Goal: Transaction & Acquisition: Purchase product/service

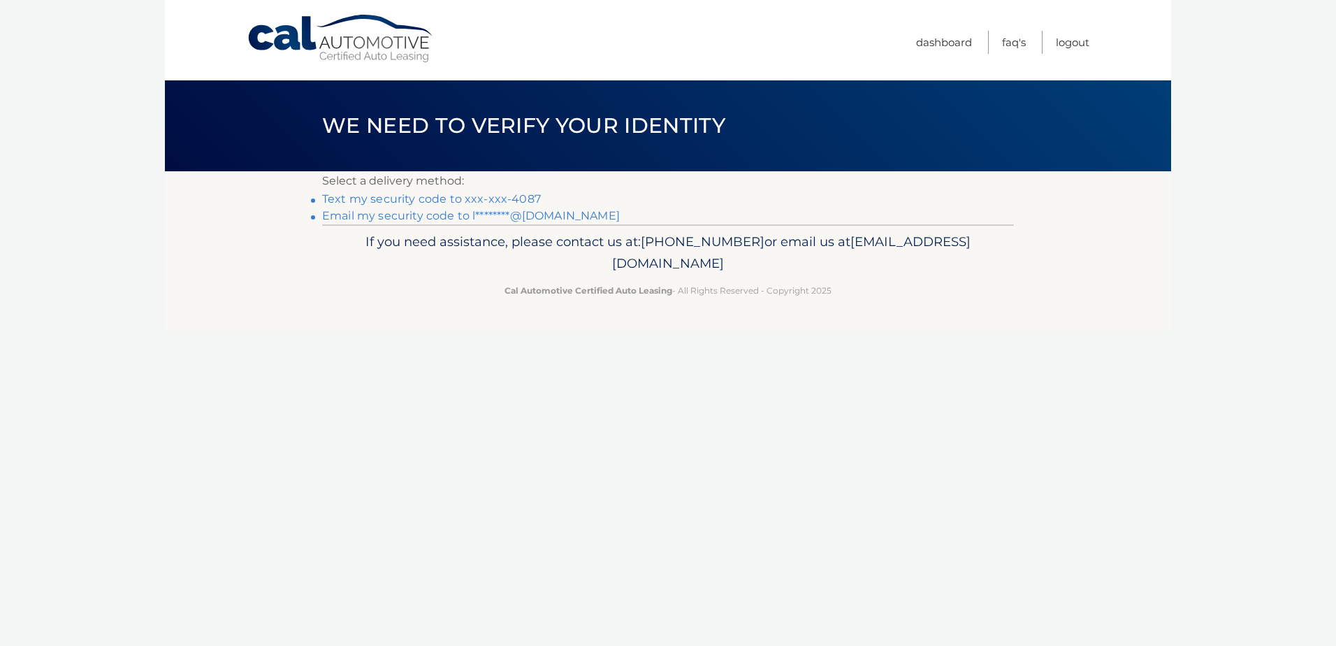
click at [366, 196] on link "Text my security code to xxx-xxx-4087" at bounding box center [431, 198] width 219 height 13
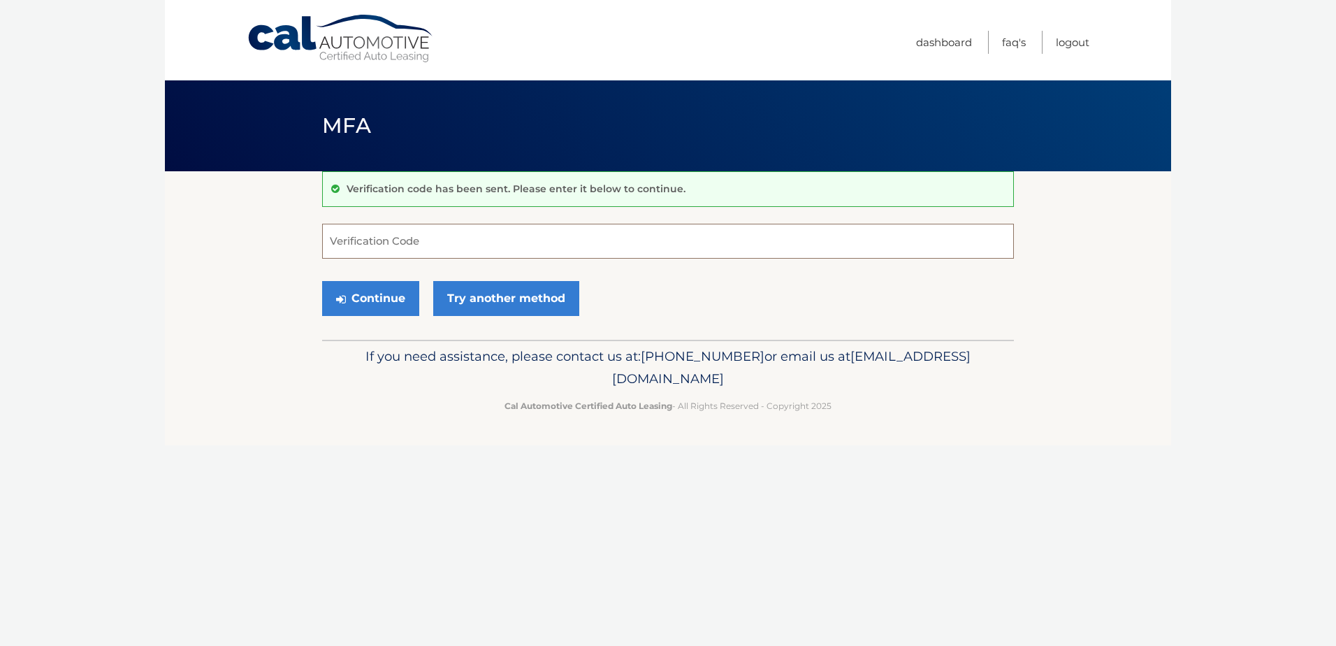
click at [343, 239] on input "Verification Code" at bounding box center [668, 241] width 692 height 35
type input "745790"
click at [368, 298] on button "Continue" at bounding box center [370, 298] width 97 height 35
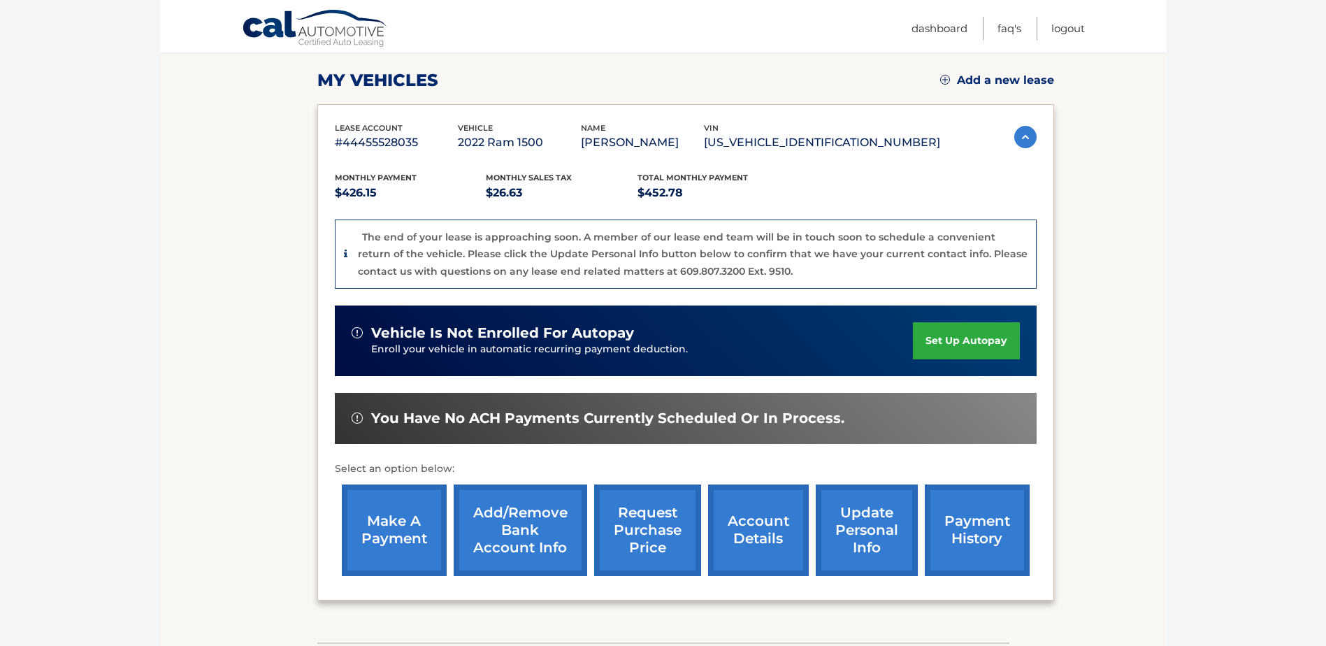
scroll to position [210, 0]
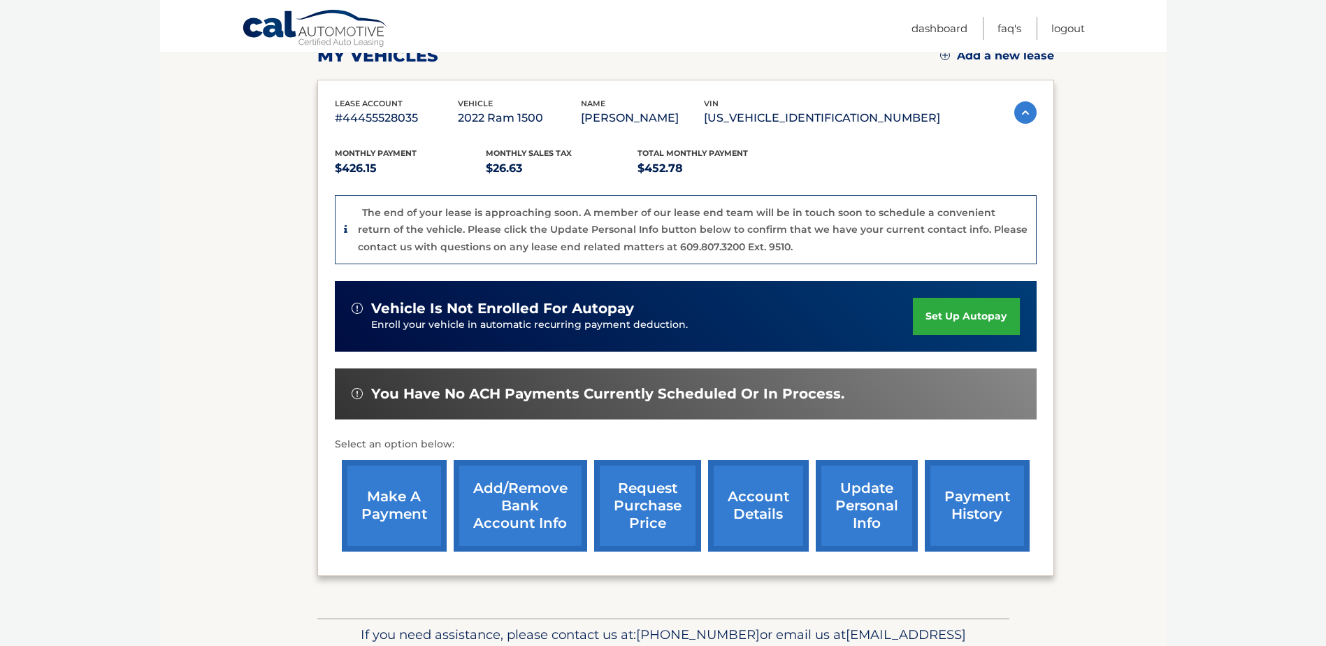
click at [403, 484] on link "make a payment" at bounding box center [394, 506] width 105 height 92
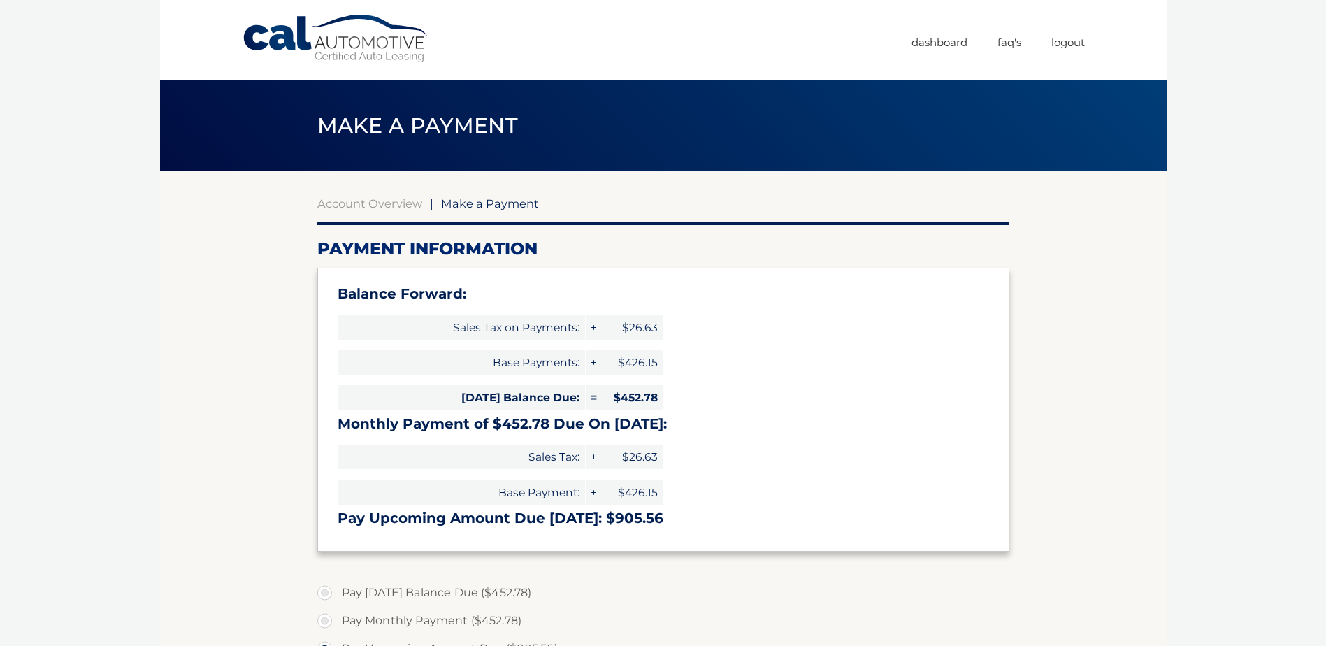
select select "ODJiNDUyODQtNzk1MS00NTFiLWI3NDItMDQ1NzUzY2I2MDE2"
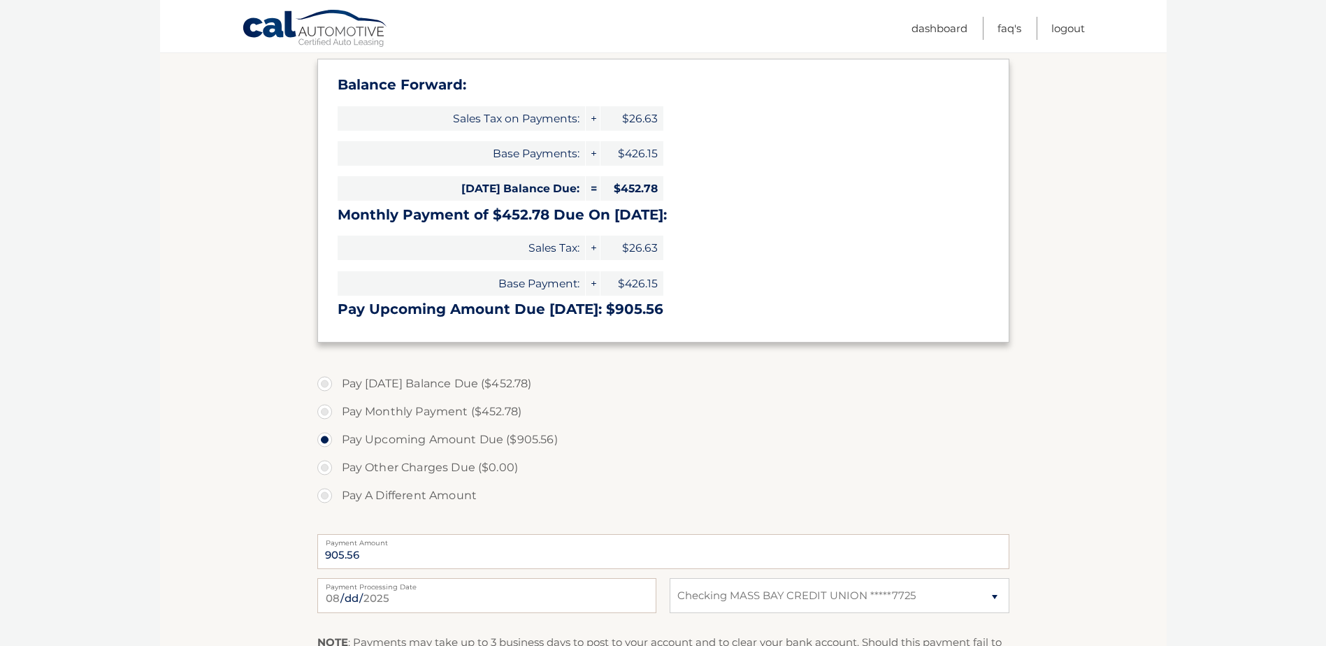
scroll to position [210, 0]
click at [326, 387] on label "Pay Today's Balance Due ($452.78)" at bounding box center [663, 383] width 692 height 28
click at [326, 387] on input "Pay Today's Balance Due ($452.78)" at bounding box center [330, 380] width 14 height 22
radio input "true"
type input "452.78"
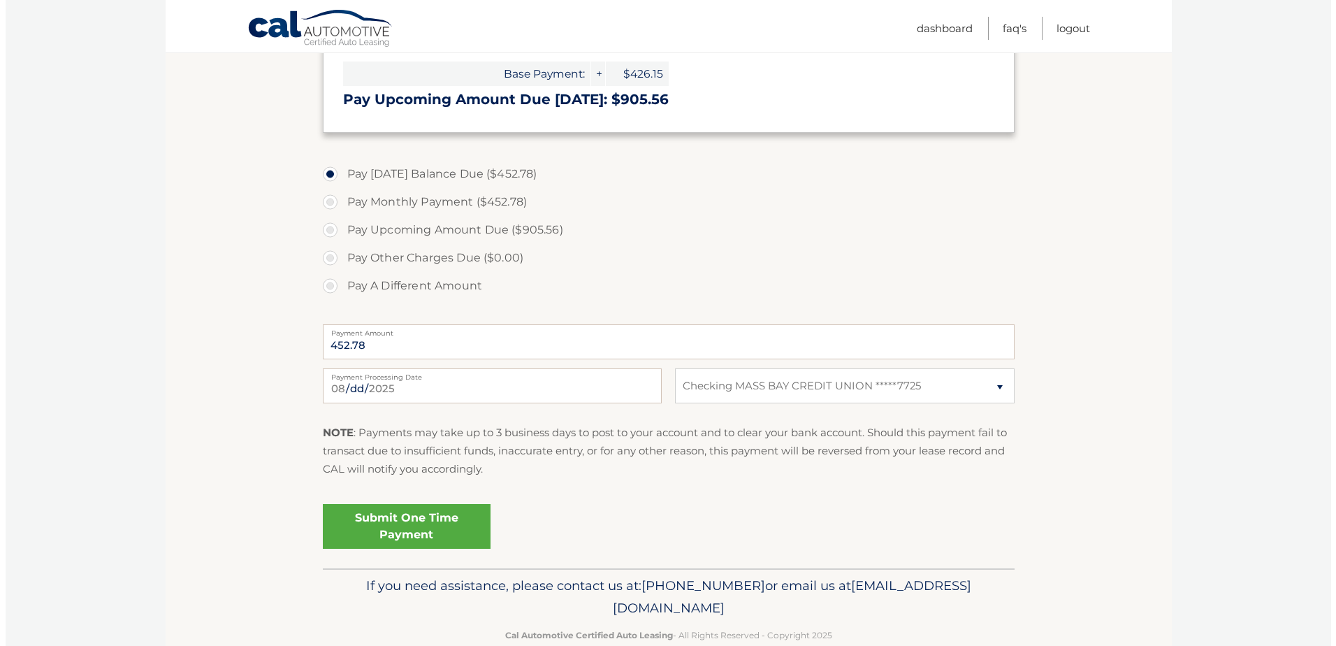
scroll to position [447, 0]
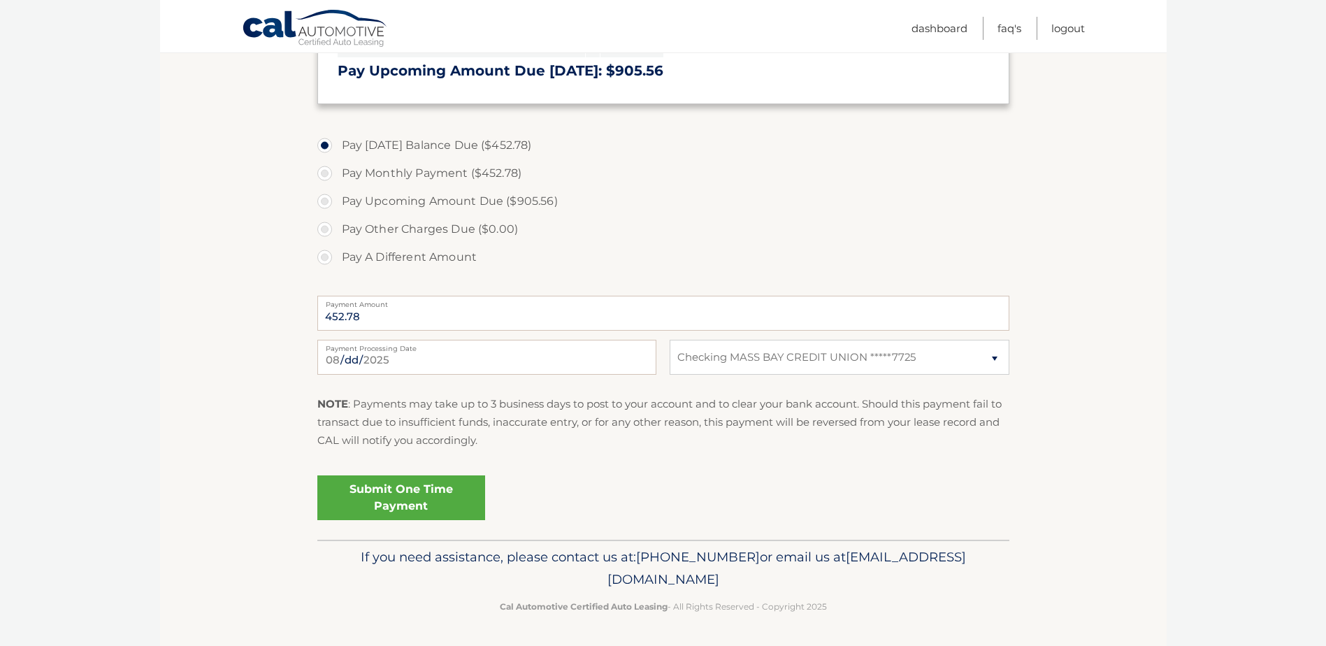
click at [371, 499] on link "Submit One Time Payment" at bounding box center [401, 497] width 168 height 45
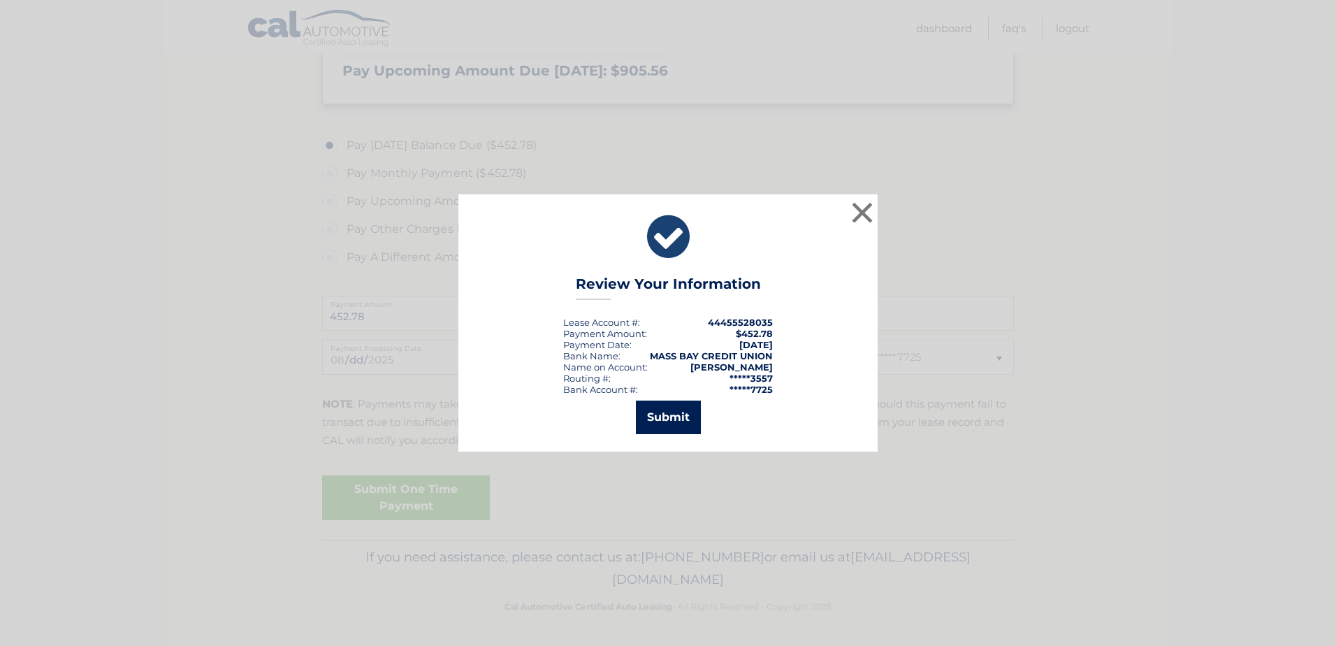
click at [683, 412] on button "Submit" at bounding box center [668, 417] width 65 height 34
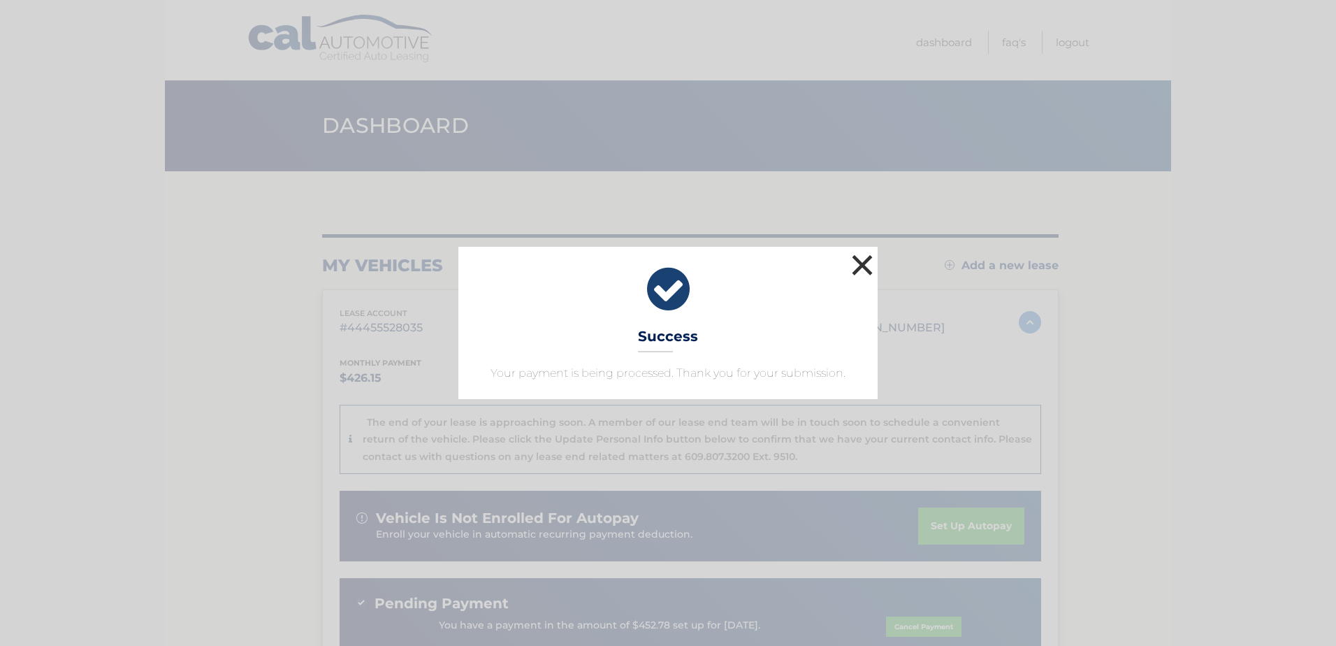
click at [858, 266] on button "×" at bounding box center [862, 265] width 28 height 28
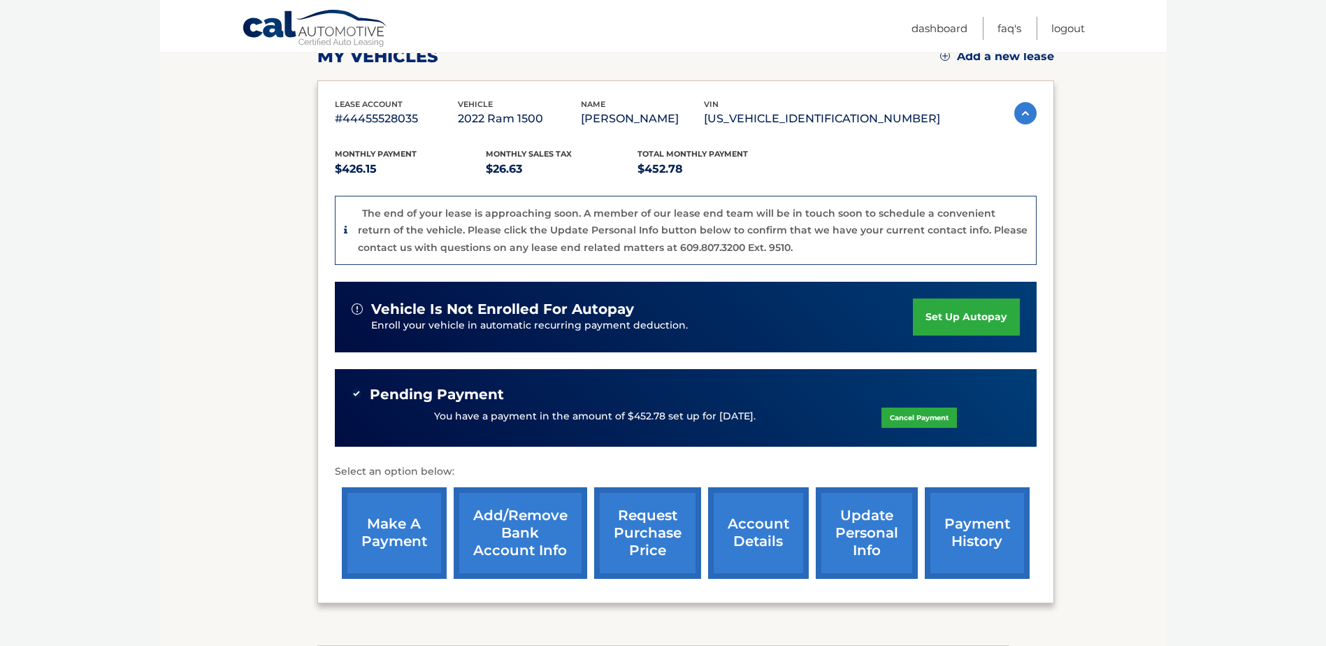
scroll to position [210, 0]
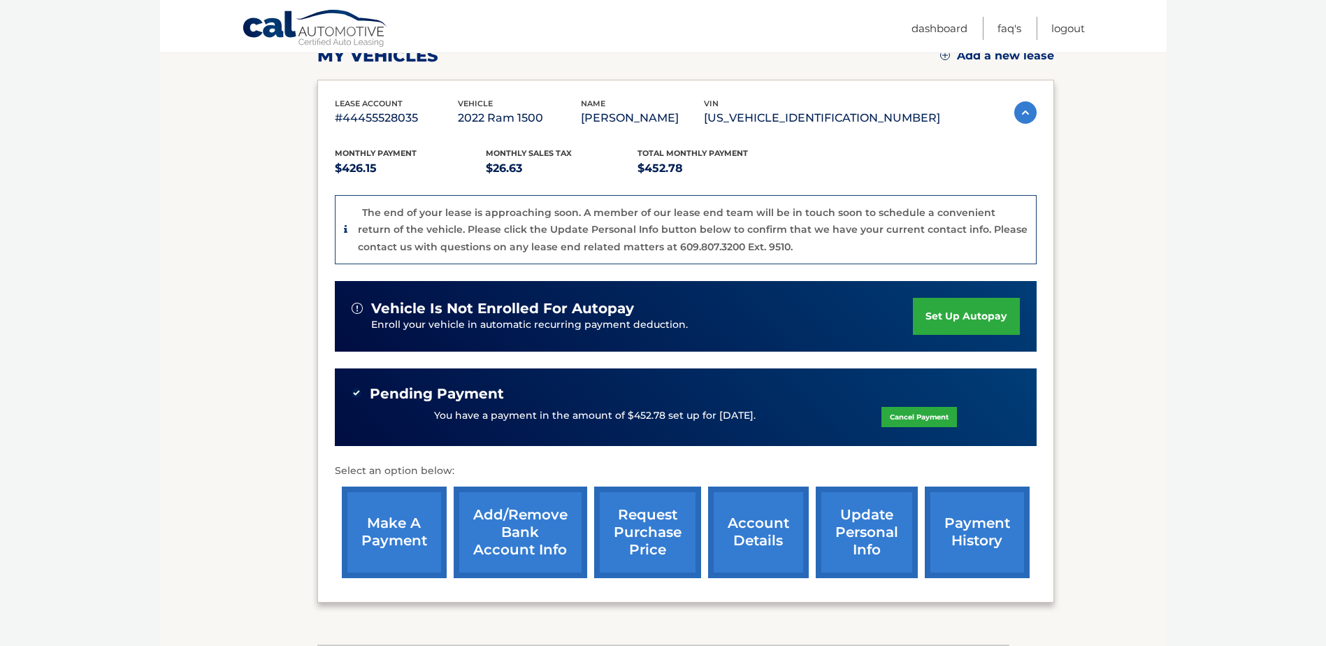
click at [760, 536] on link "account details" at bounding box center [758, 532] width 101 height 92
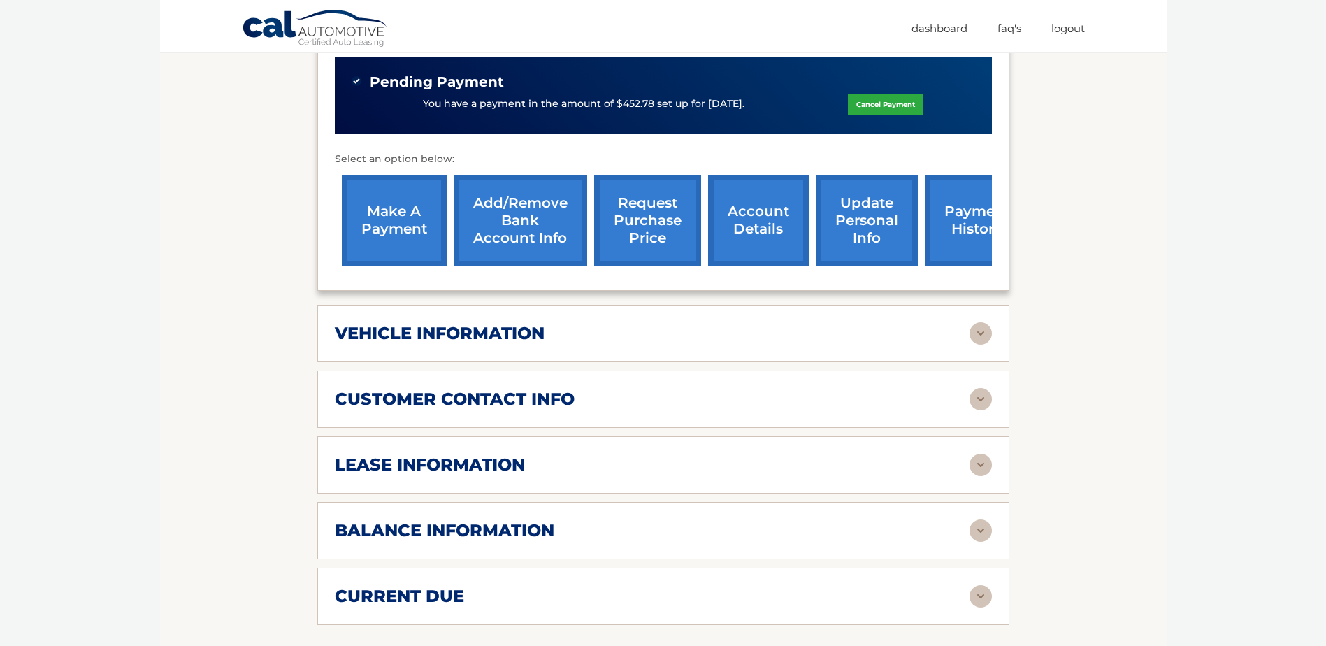
scroll to position [489, 0]
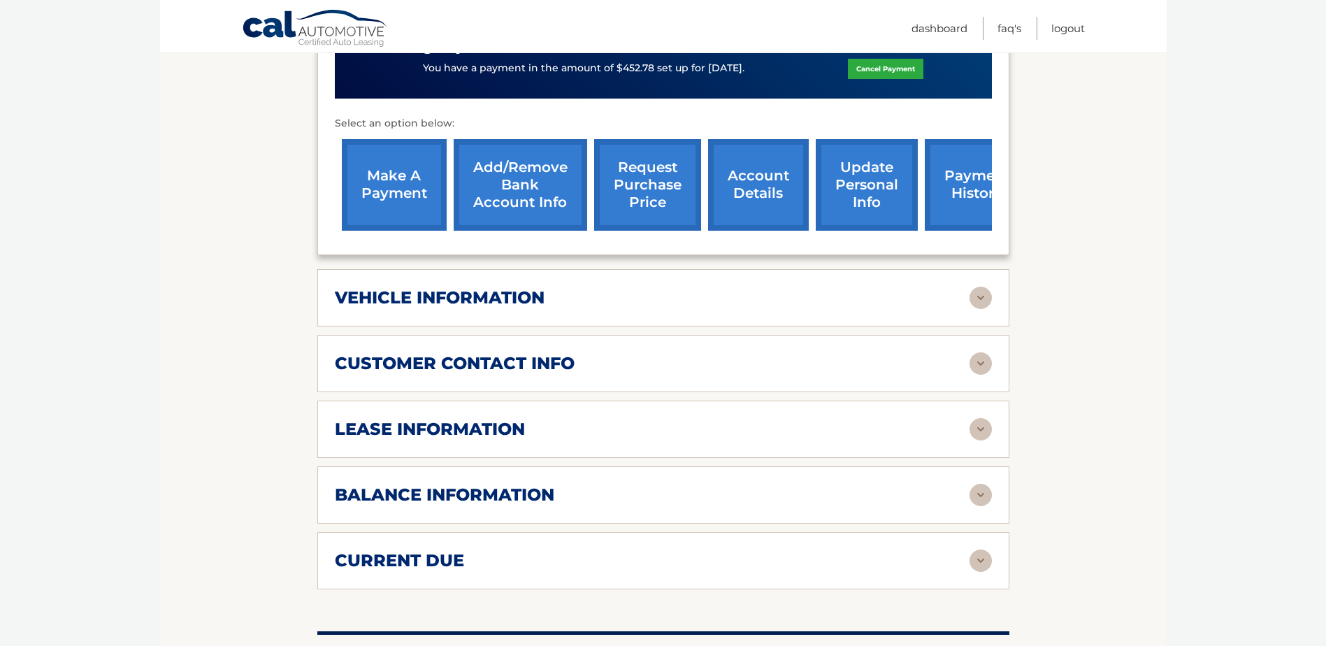
click at [975, 496] on img at bounding box center [980, 495] width 22 height 22
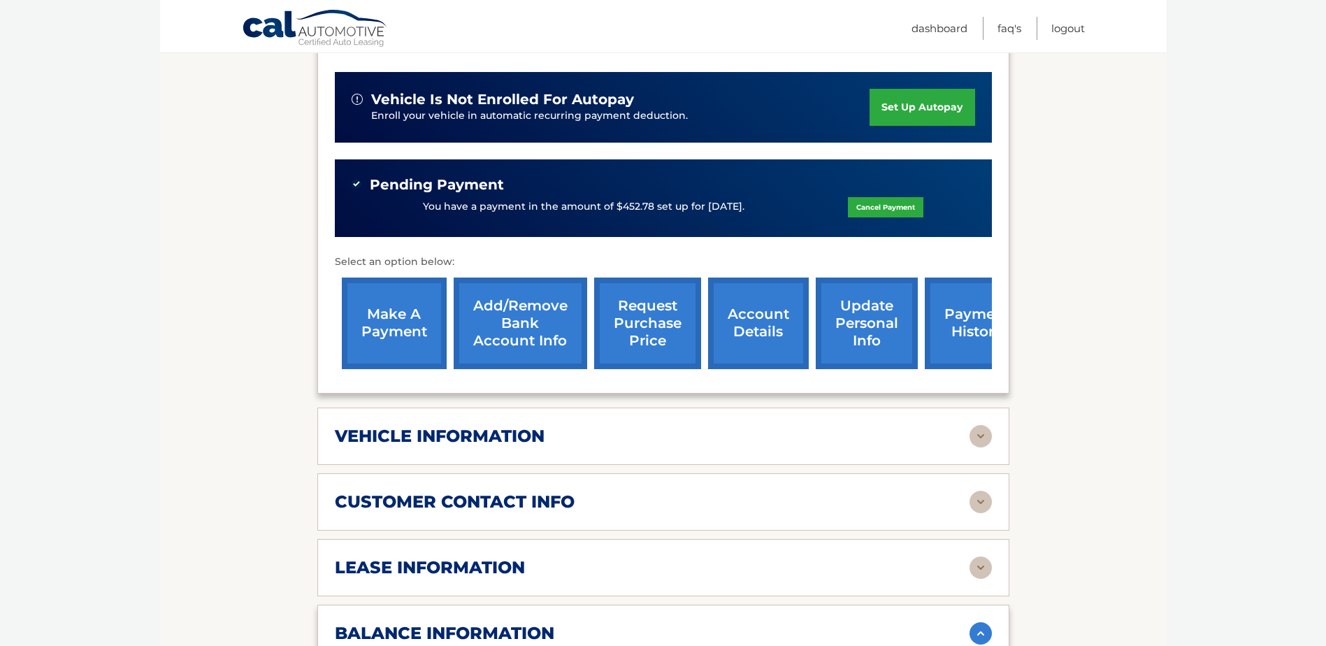
scroll to position [349, 0]
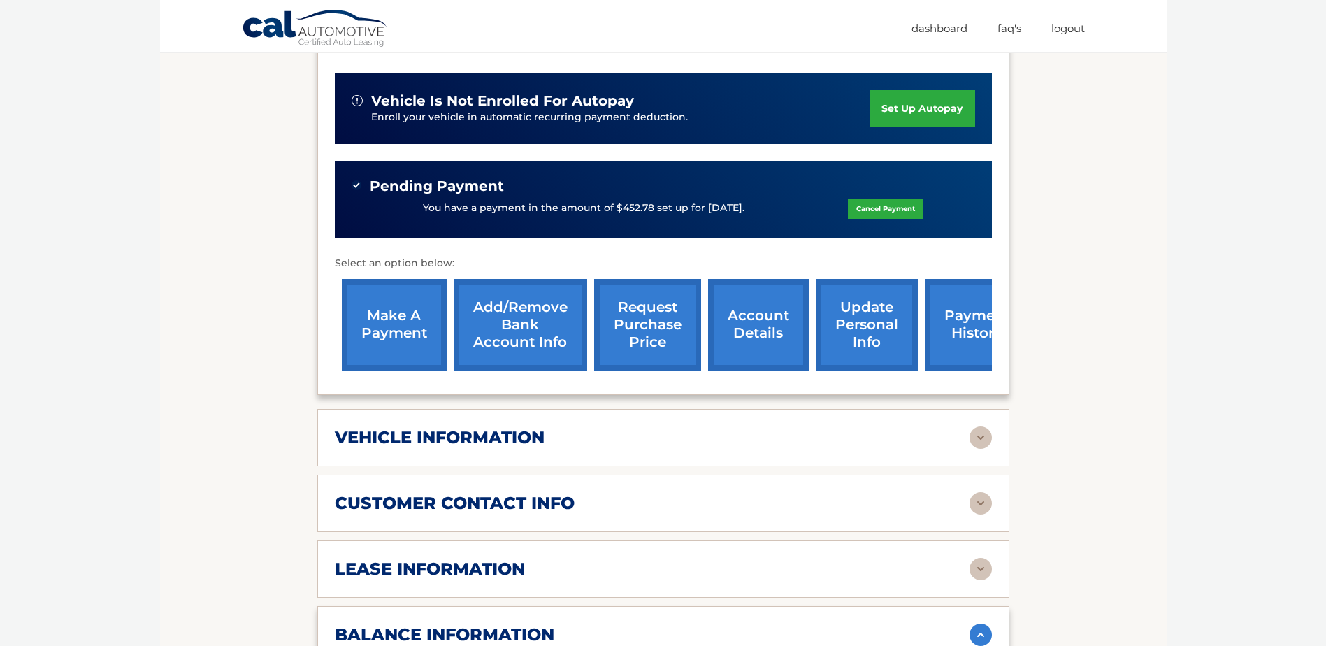
click at [982, 566] on img at bounding box center [980, 569] width 22 height 22
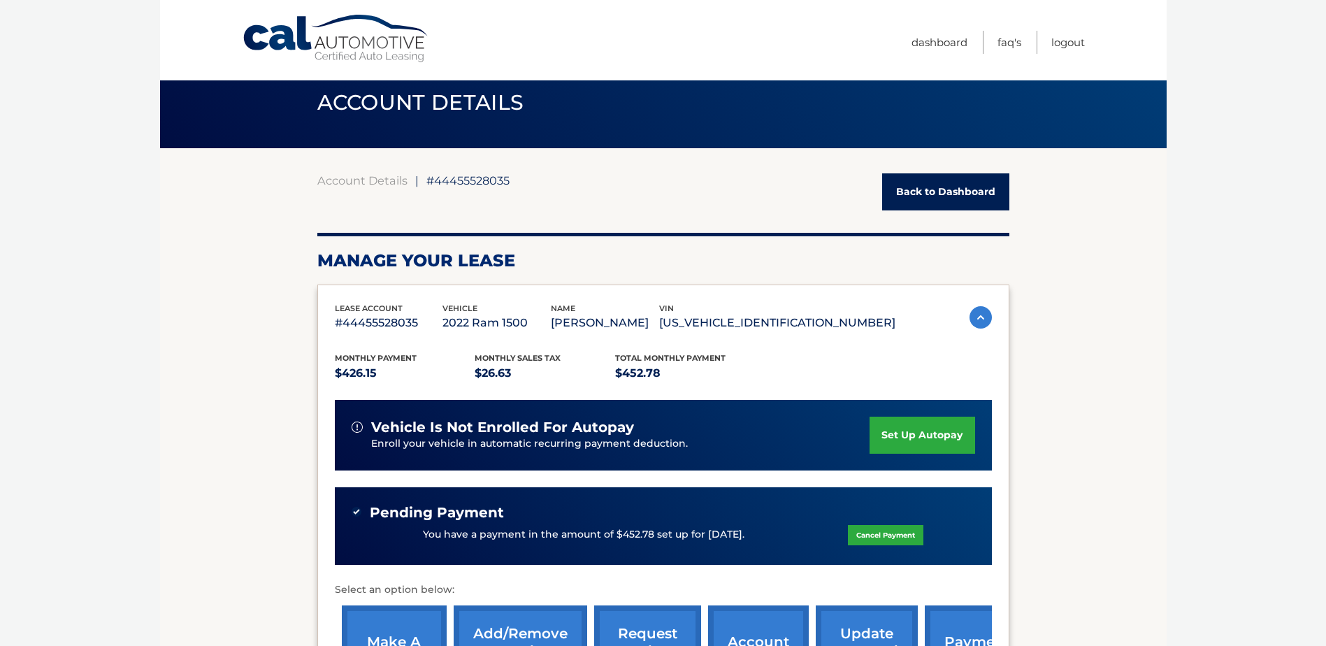
scroll to position [0, 0]
